Goal: Task Accomplishment & Management: Use online tool/utility

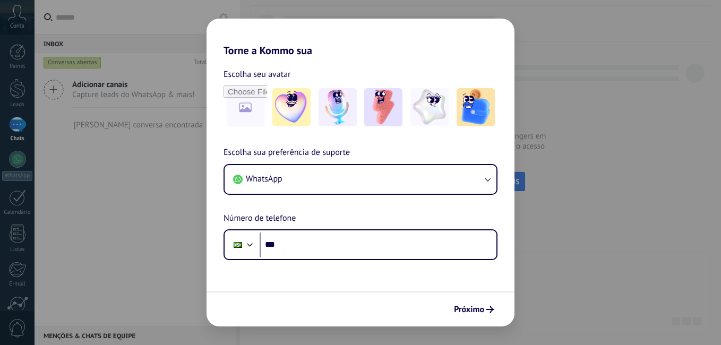
click at [257, 132] on div "Escolha seu avatar [PERSON_NAME] sua preferência de suporte WhatsApp Número de …" at bounding box center [360, 158] width 308 height 203
drag, startPoint x: 370, startPoint y: 103, endPoint x: 297, endPoint y: 123, distance: 76.0
click at [370, 103] on img at bounding box center [383, 107] width 38 height 38
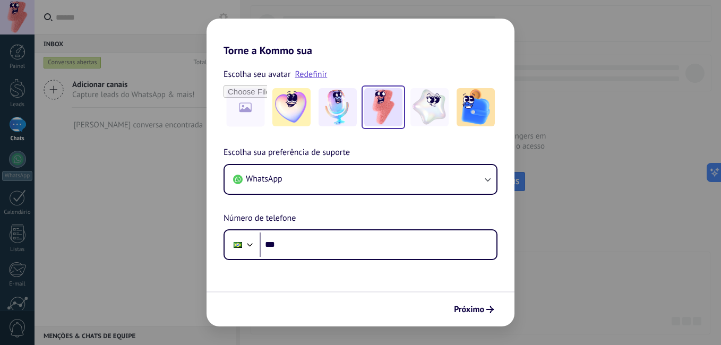
drag, startPoint x: 297, startPoint y: 123, endPoint x: 198, endPoint y: 41, distance: 128.2
click at [197, 41] on div "Torne a Kommo sua Escolha seu avatar Redefinir Escolha sua preferência de supor…" at bounding box center [360, 172] width 721 height 345
click at [198, 41] on div "Torne a Kommo sua Escolha seu avatar Redefinir Escolha sua preferência de supor…" at bounding box center [360, 172] width 721 height 345
click at [386, 109] on img at bounding box center [383, 107] width 38 height 38
click at [422, 145] on div "Escolha seu avatar Redefinir Escolha sua preferência de suporte WhatsApp Número…" at bounding box center [360, 158] width 308 height 203
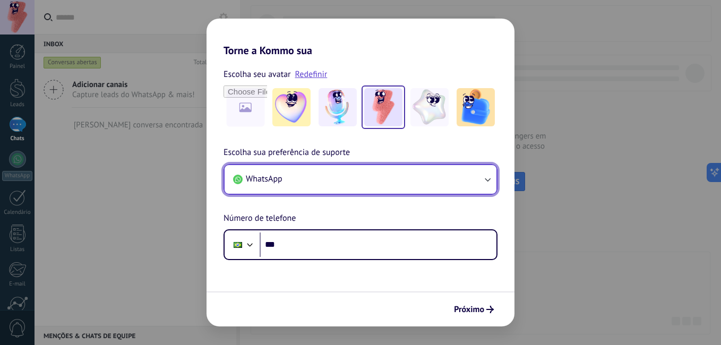
click at [493, 181] on button "WhatsApp" at bounding box center [361, 179] width 272 height 29
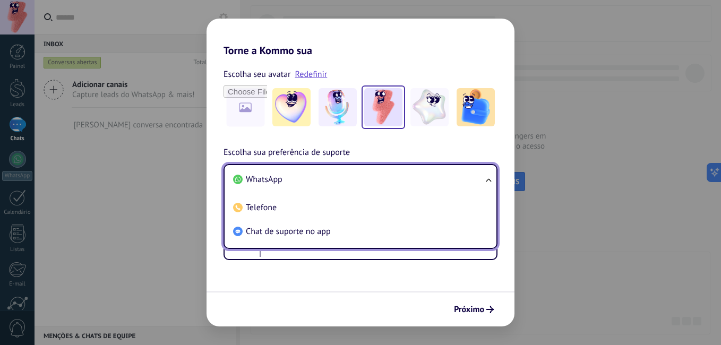
click at [322, 291] on div "Próximo" at bounding box center [360, 308] width 308 height 35
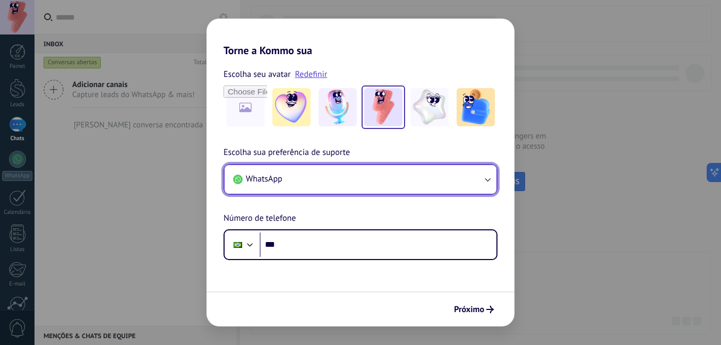
click at [486, 186] on button "WhatsApp" at bounding box center [361, 179] width 272 height 29
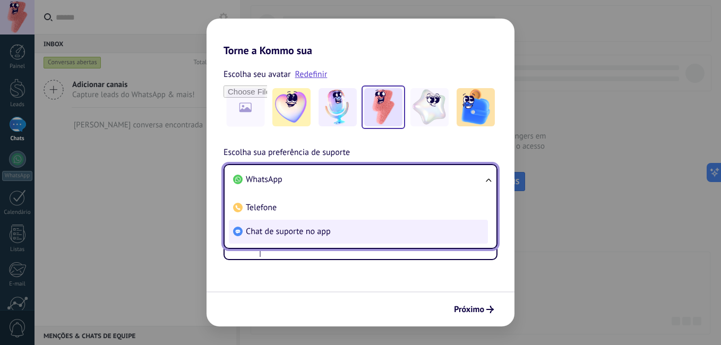
click at [308, 234] on span "Chat de suporte no app" at bounding box center [288, 231] width 85 height 11
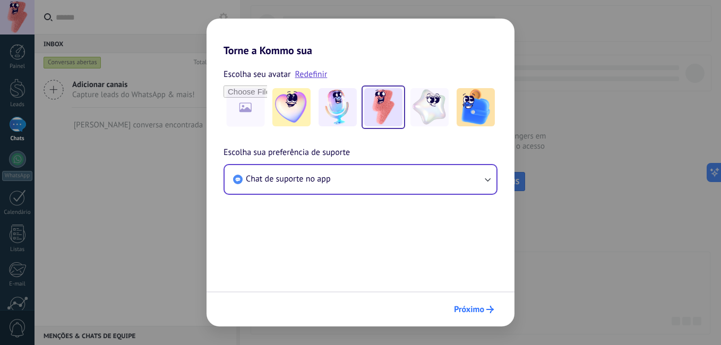
click at [479, 309] on span "Próximo" at bounding box center [469, 309] width 30 height 7
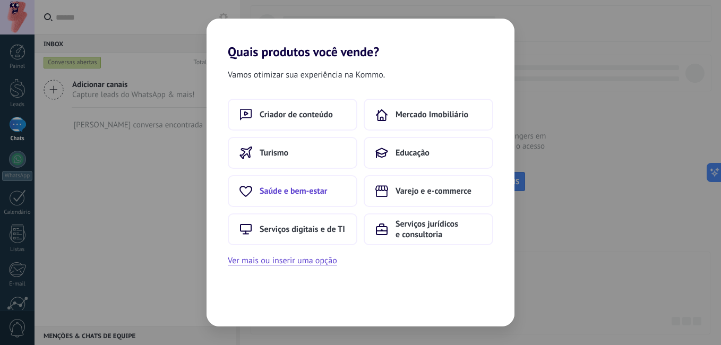
click at [326, 192] on span "Saúde e bem-estar" at bounding box center [293, 191] width 67 height 11
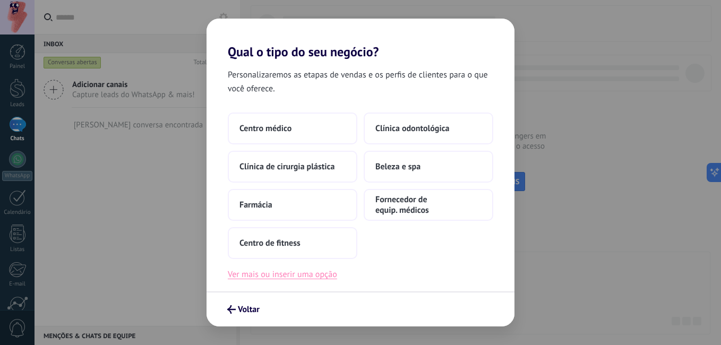
click at [299, 277] on button "Ver mais ou inserir uma opção" at bounding box center [282, 275] width 109 height 14
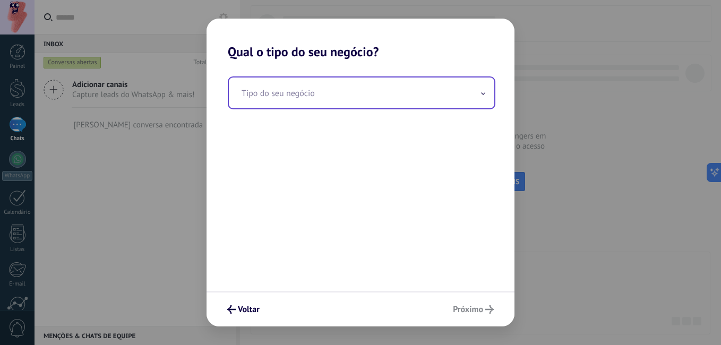
click at [298, 97] on input "text" at bounding box center [361, 92] width 265 height 31
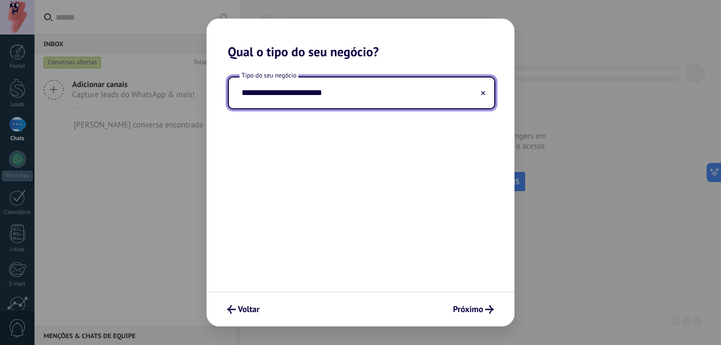
type input "**********"
click at [389, 195] on div "**********" at bounding box center [360, 175] width 308 height 232
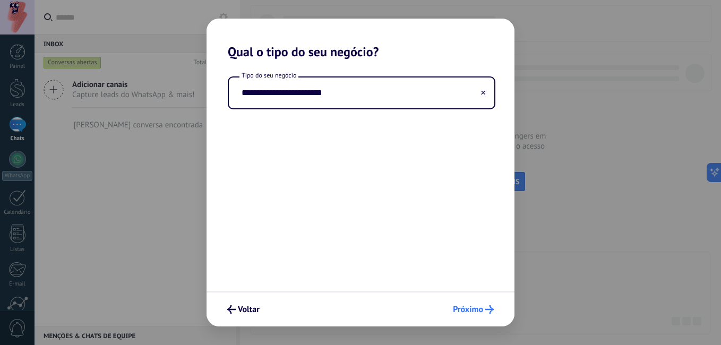
click at [462, 315] on button "Próximo" at bounding box center [473, 309] width 50 height 18
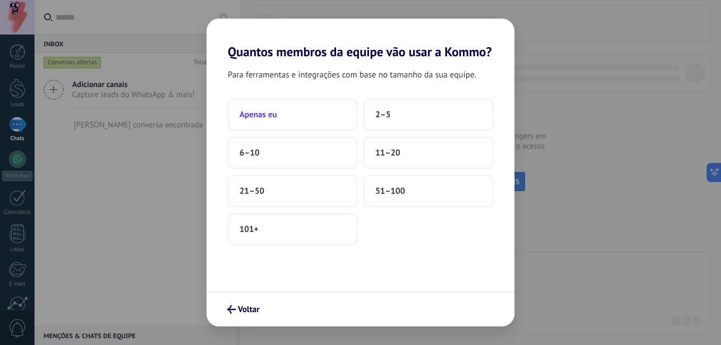
click at [320, 111] on button "Apenas eu" at bounding box center [293, 115] width 130 height 32
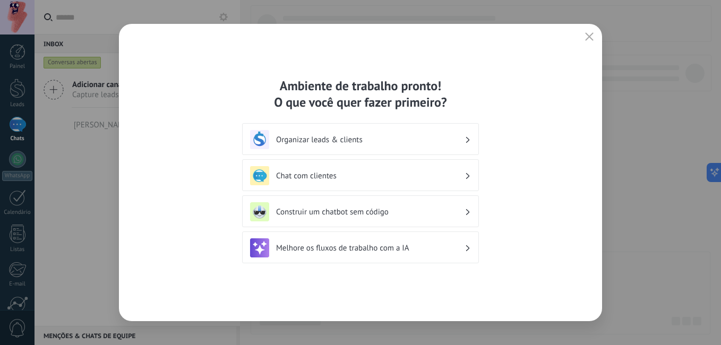
click at [413, 187] on div "Chat com clientes" at bounding box center [360, 175] width 237 height 32
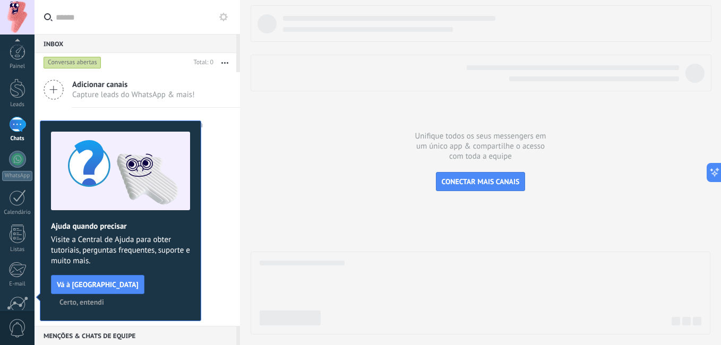
scroll to position [97, 0]
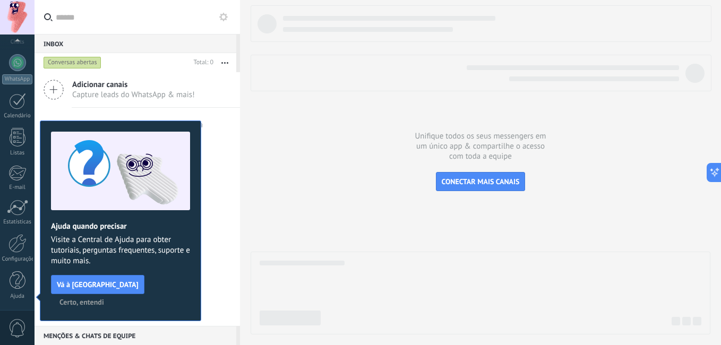
click at [104, 298] on span "Certo, entendi" at bounding box center [81, 301] width 45 height 7
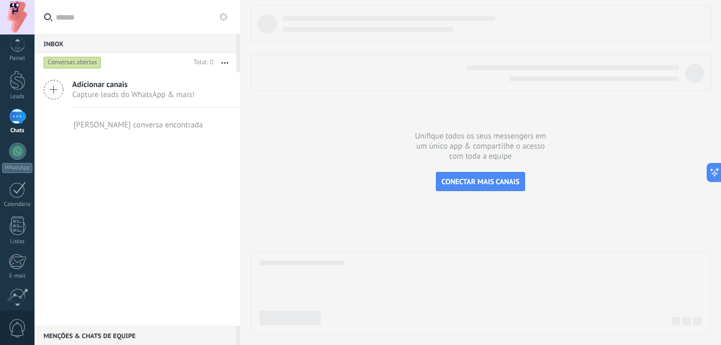
scroll to position [0, 0]
click at [12, 177] on div "WhatsApp" at bounding box center [17, 176] width 30 height 10
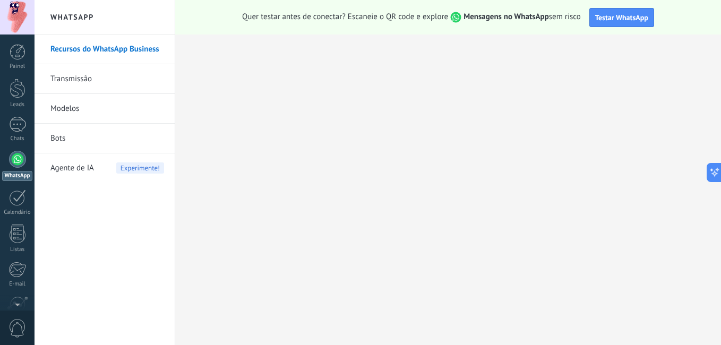
click at [85, 112] on link "Modelos" at bounding box center [107, 109] width 114 height 30
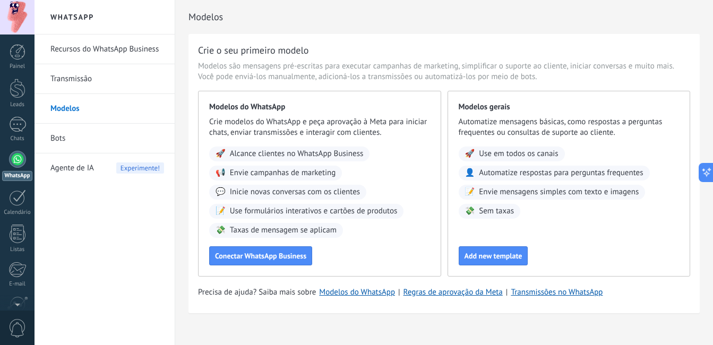
click at [270, 85] on div "Crie o seu primeiro modelo Modelos são mensagens pré-escritas para executar cam…" at bounding box center [443, 173] width 511 height 279
click at [97, 129] on link "Bots" at bounding box center [107, 139] width 114 height 30
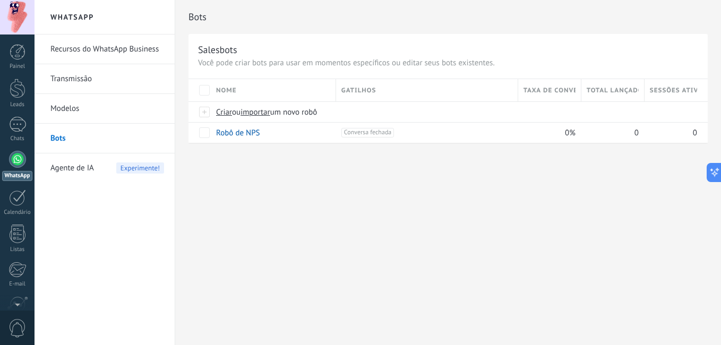
click at [521, 212] on div "Bots Salesbots Você pode criar bots para usar em momentos específicos ou editar…" at bounding box center [448, 172] width 546 height 345
click at [256, 117] on div "Criar ou importar um novo robô" at bounding box center [399, 112] width 377 height 20
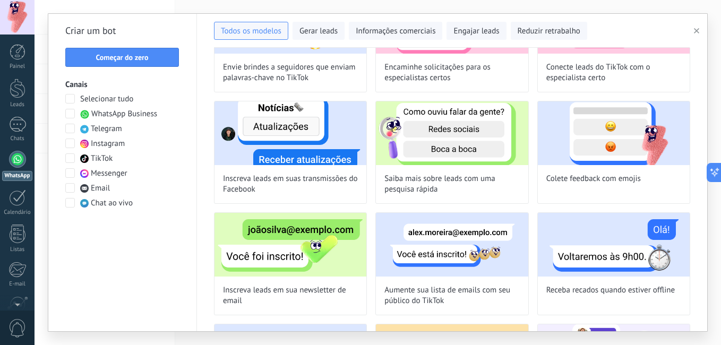
scroll to position [759, 0]
